Goal: Task Accomplishment & Management: Use online tool/utility

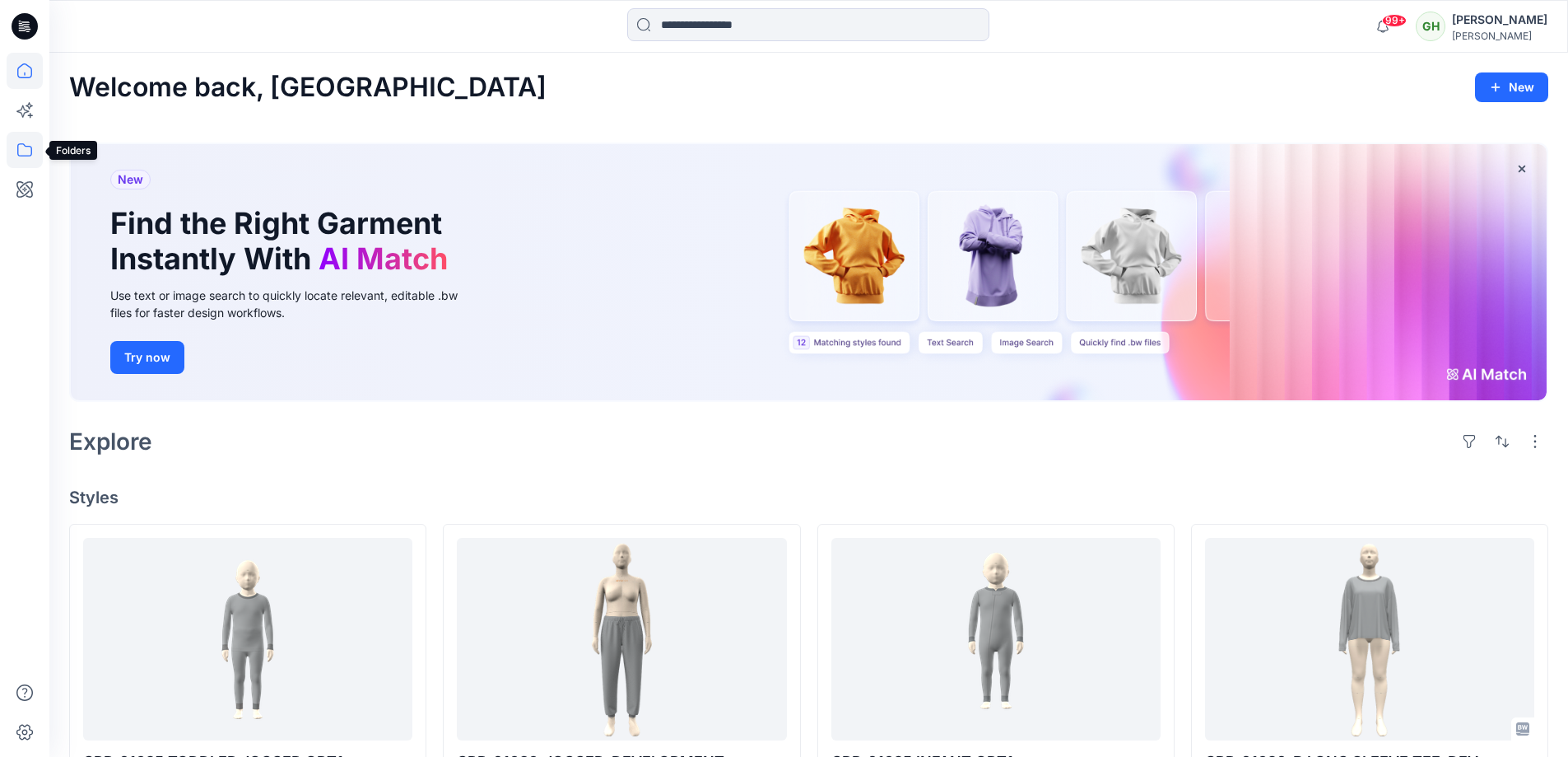
click at [31, 143] on icon at bounding box center [24, 149] width 36 height 36
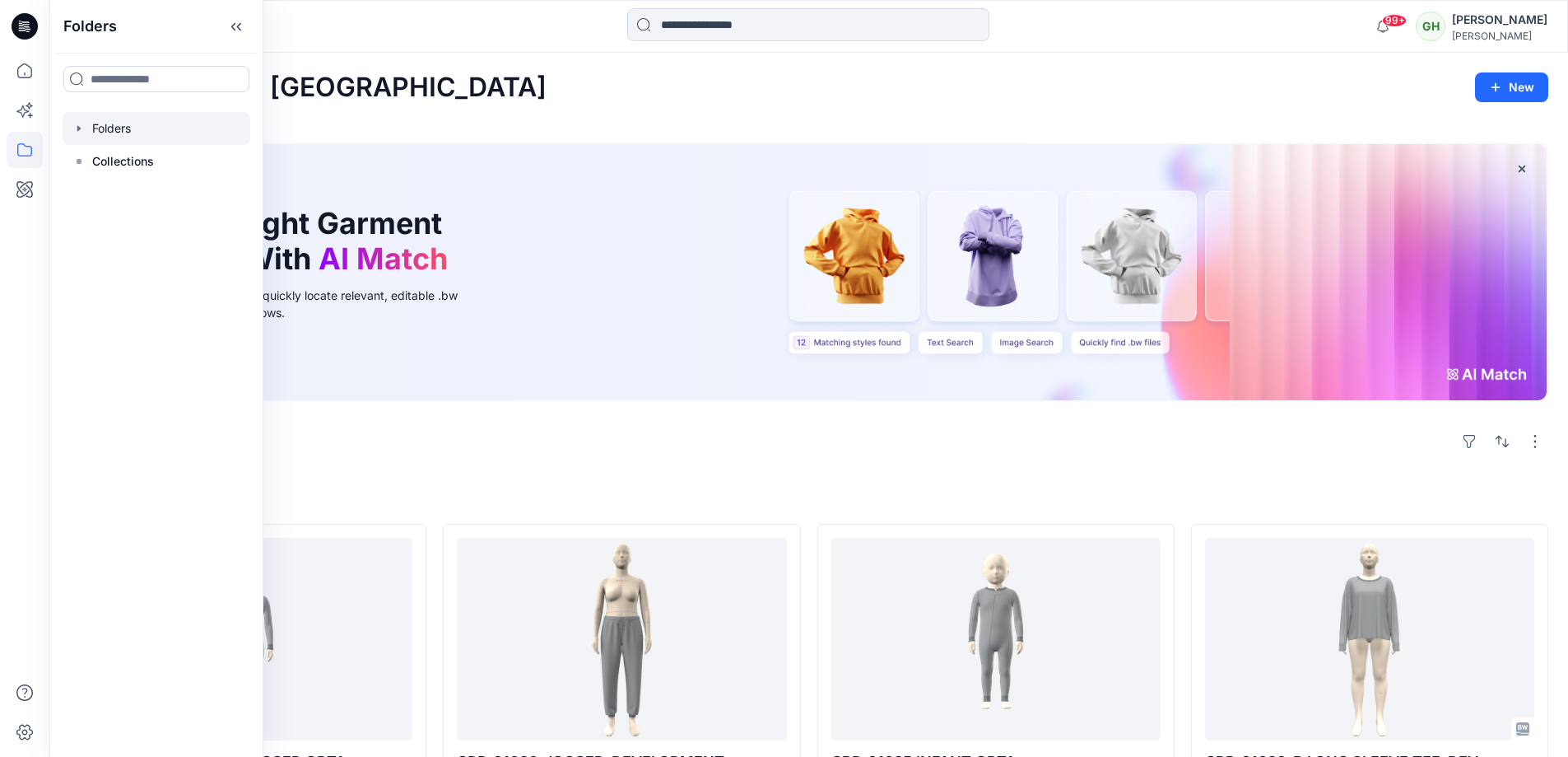
click at [148, 128] on div at bounding box center [156, 128] width 188 height 33
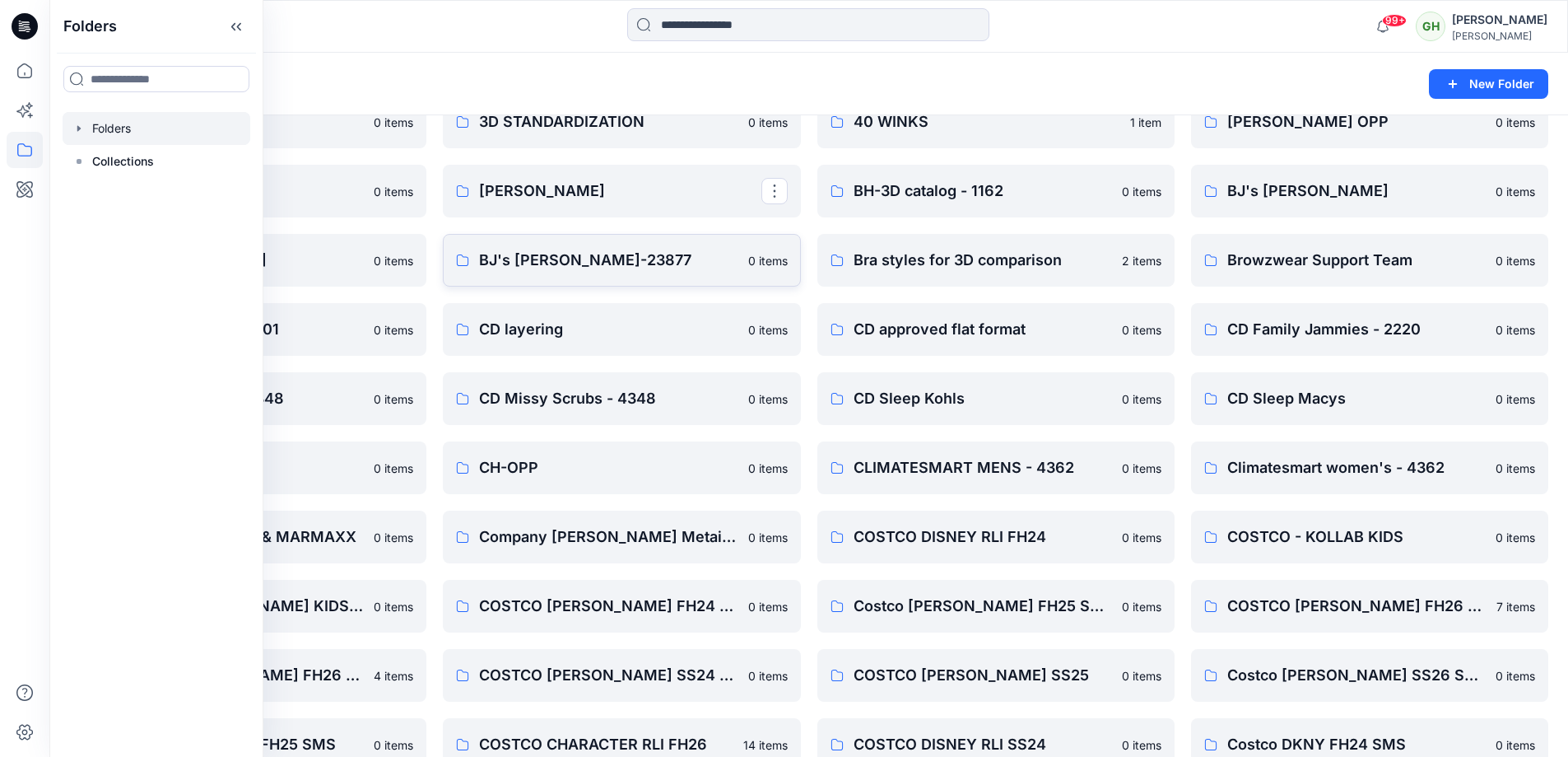
scroll to position [165, 0]
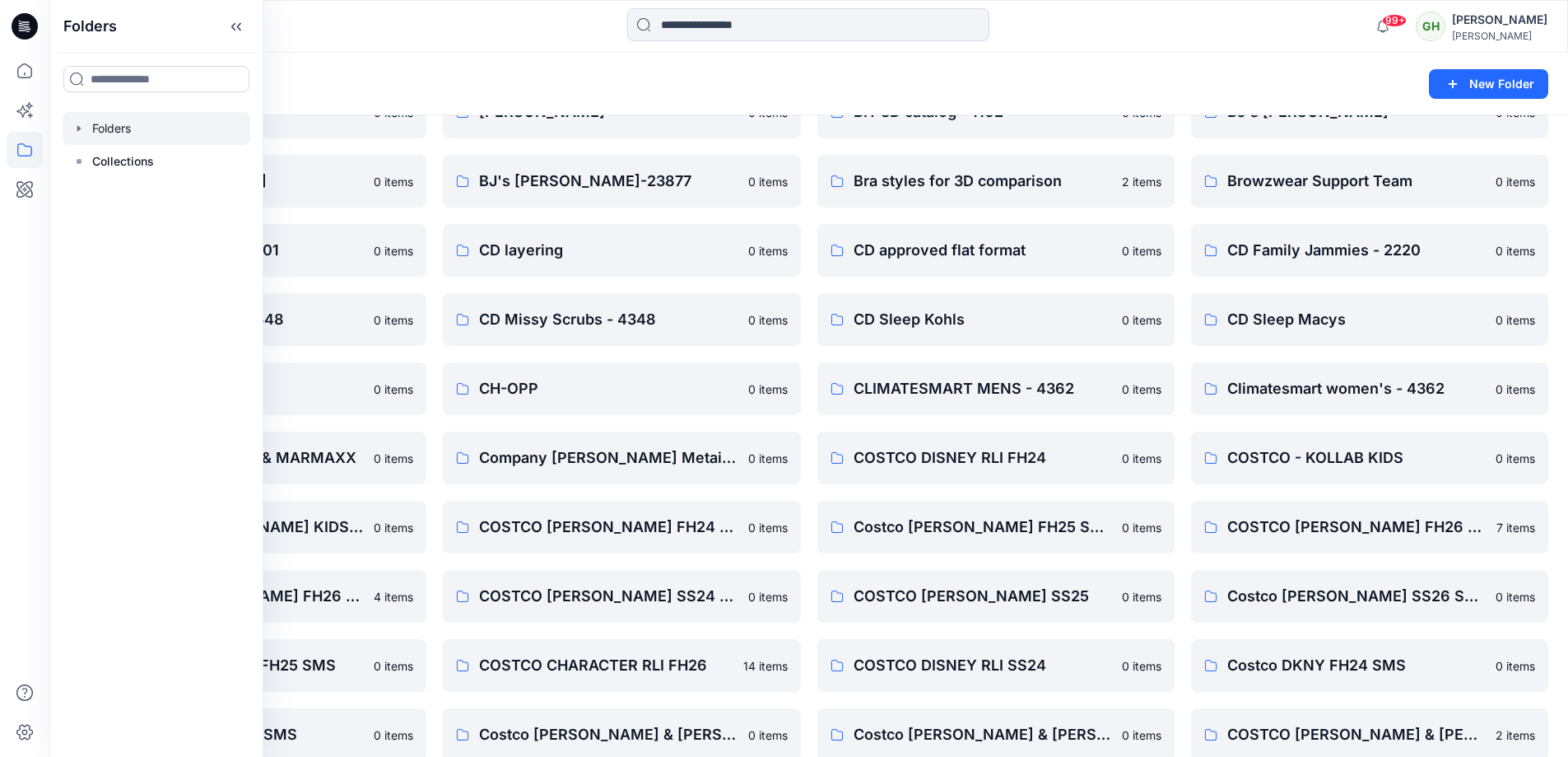
click at [587, 79] on div "Folders" at bounding box center [743, 84] width 1350 height 23
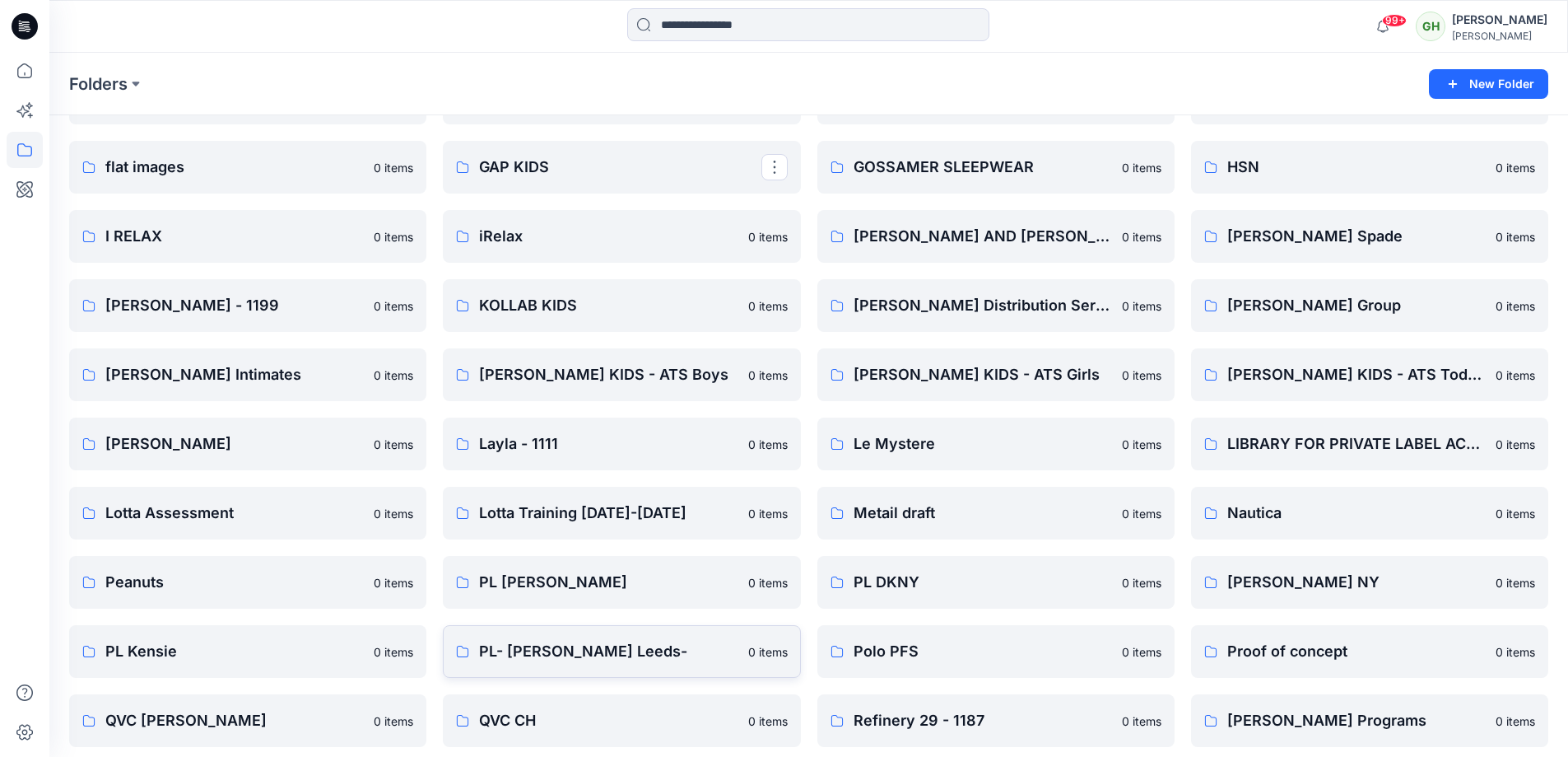
scroll to position [1658, 0]
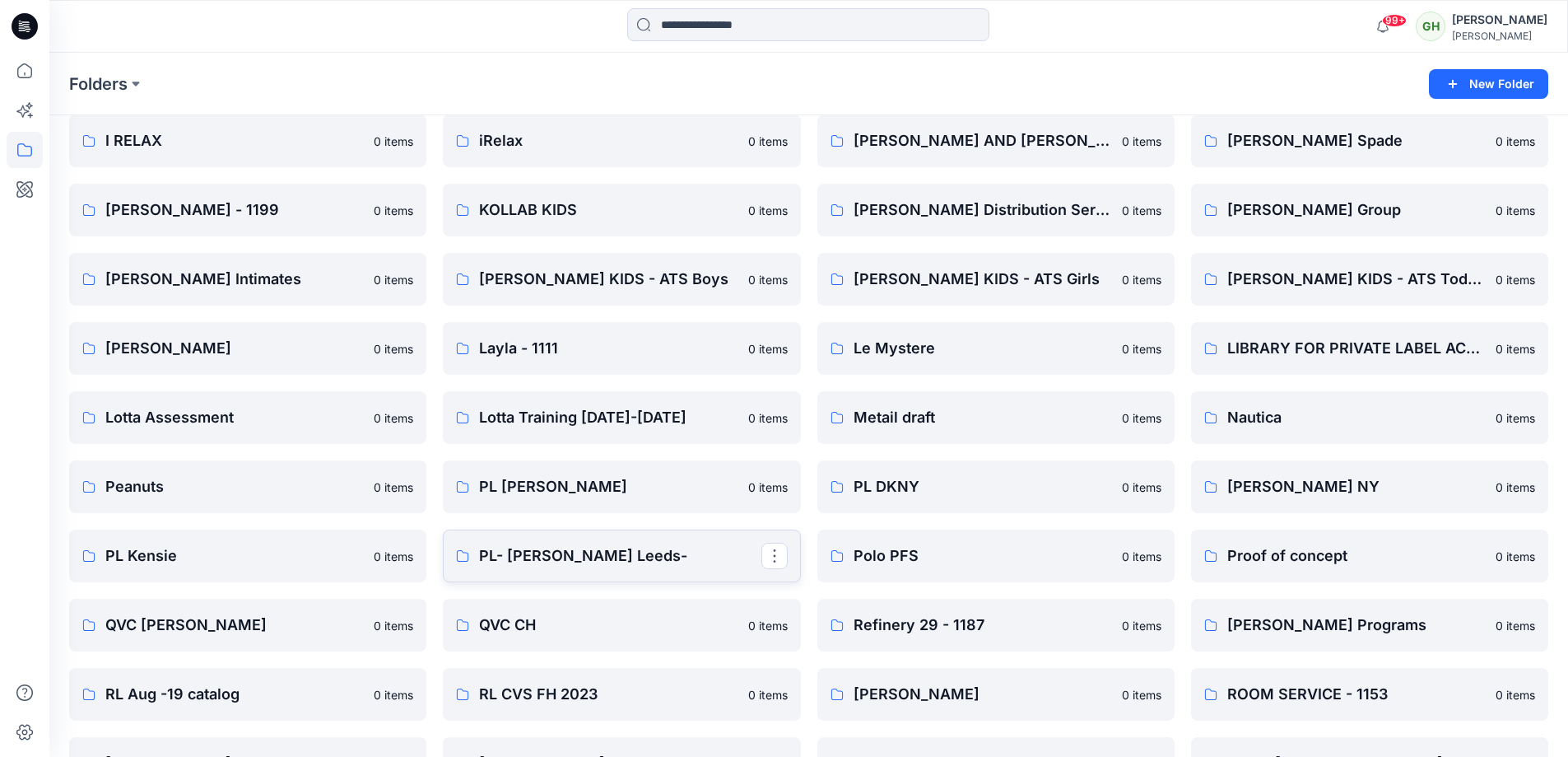
click at [536, 547] on p "PL- [PERSON_NAME] Leeds-" at bounding box center [620, 556] width 282 height 23
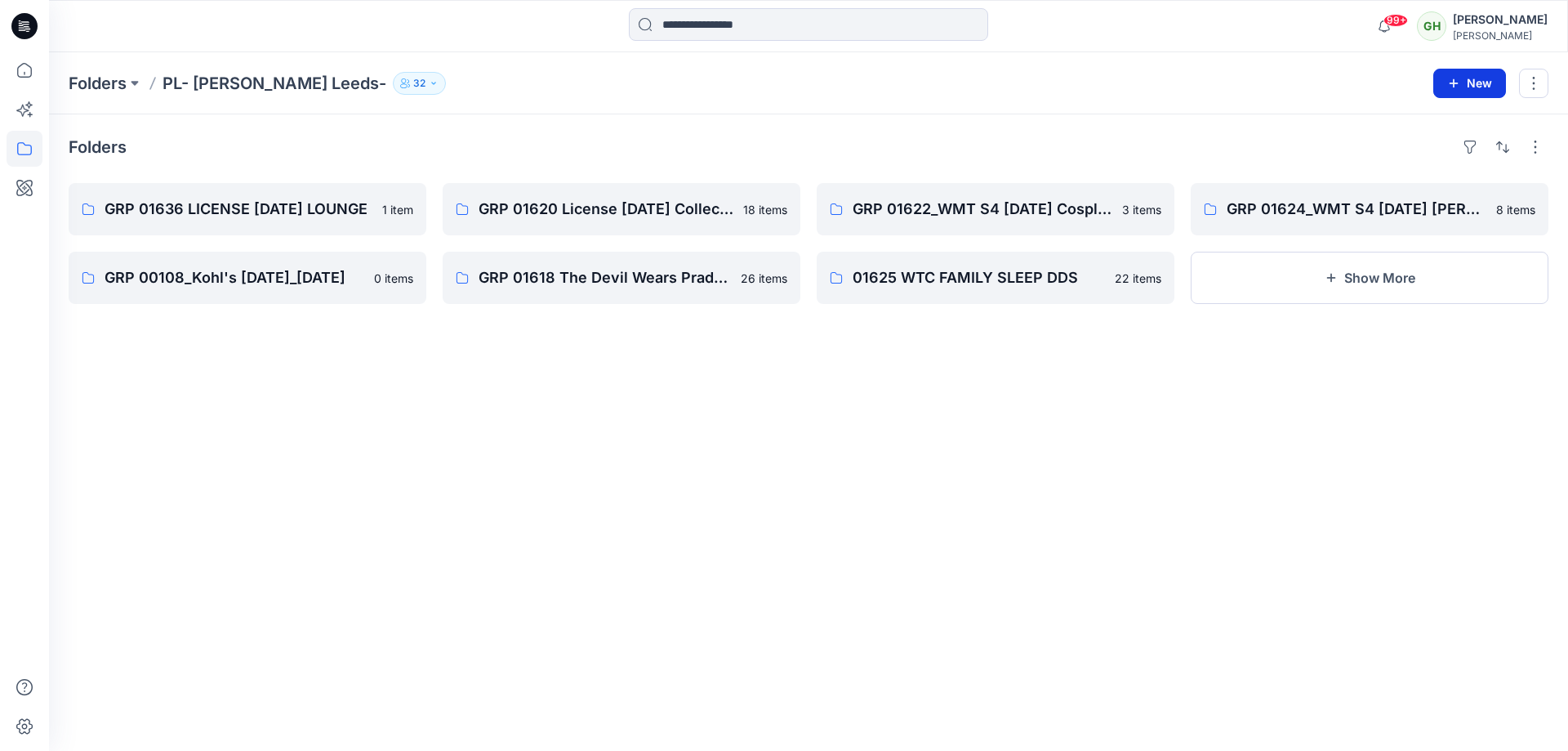
click at [1484, 82] on button "New" at bounding box center [1469, 83] width 73 height 30
click at [1425, 147] on p "New Folder" at bounding box center [1421, 156] width 60 height 17
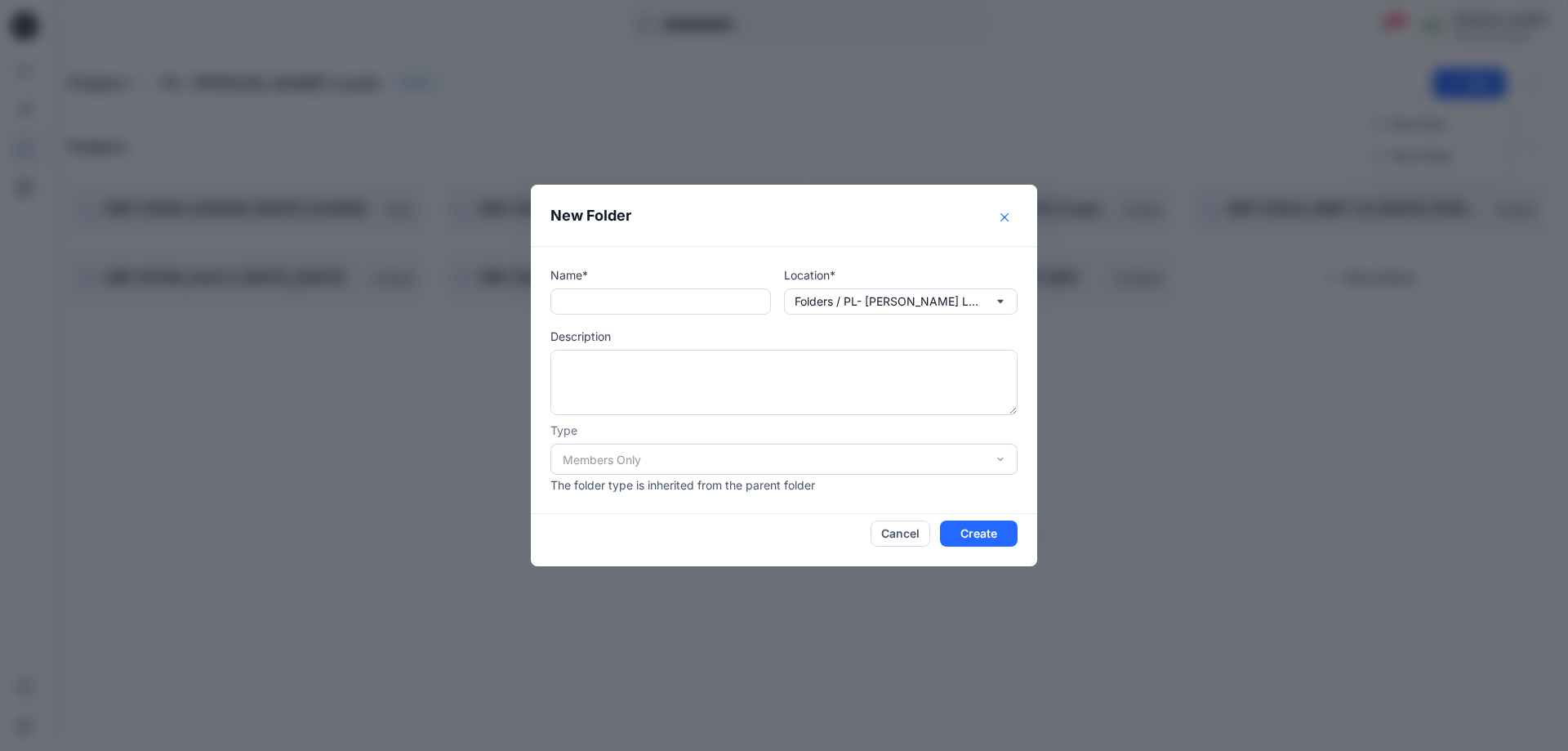
click at [999, 212] on button "Close" at bounding box center [1004, 218] width 26 height 26
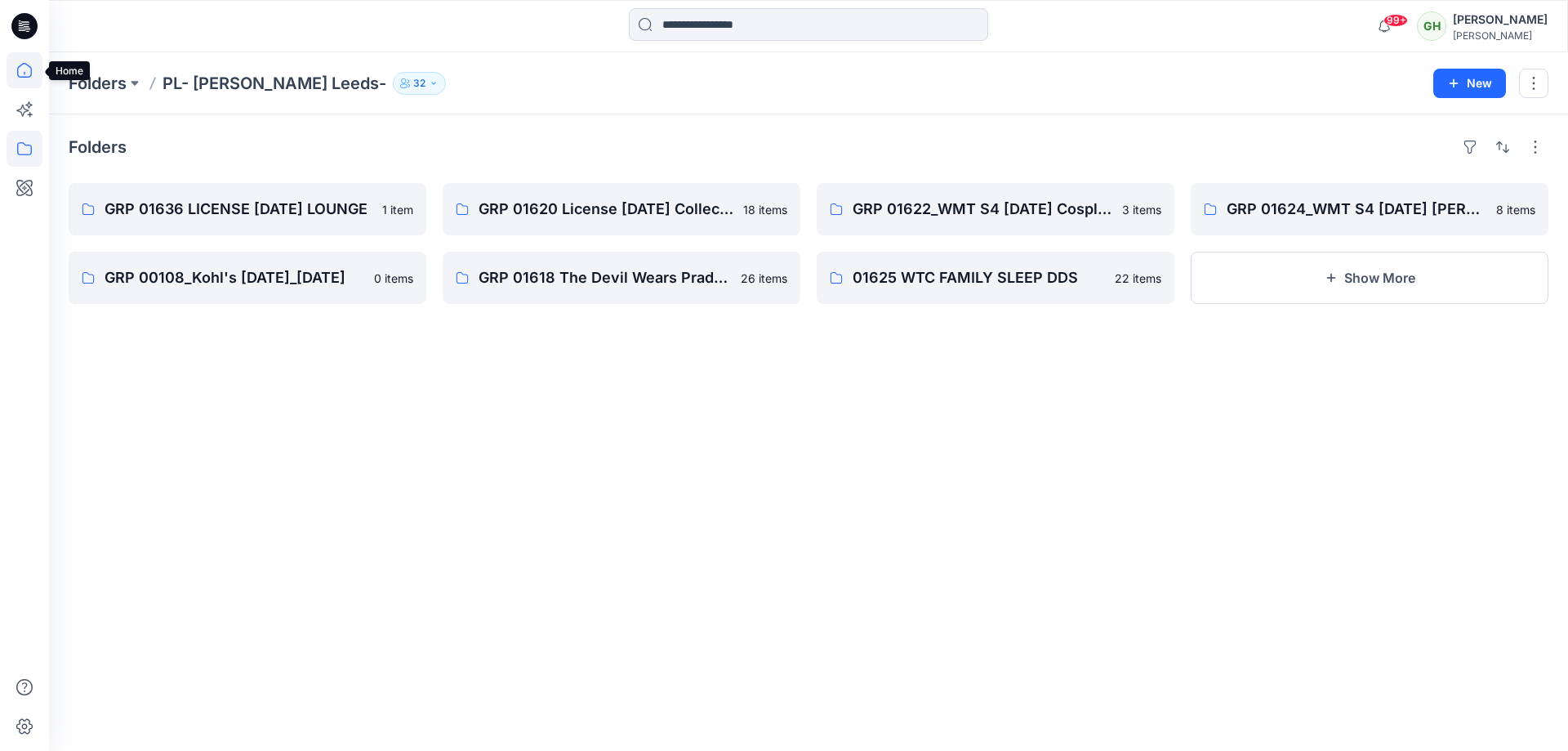
click at [11, 73] on icon at bounding box center [24, 70] width 36 height 36
